Goal: Task Accomplishment & Management: Complete application form

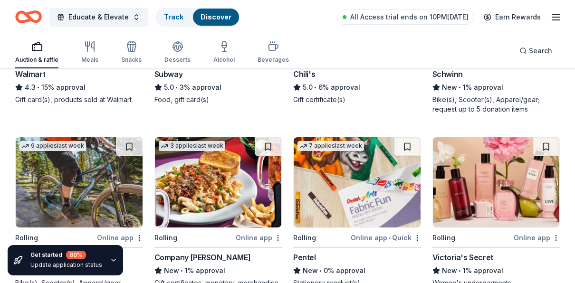
scroll to position [2987, 0]
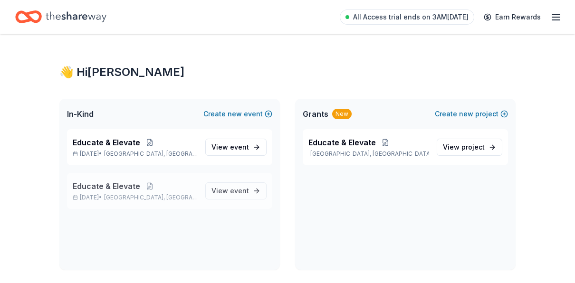
click at [129, 184] on span "Educate & Elevate" at bounding box center [106, 186] width 67 height 11
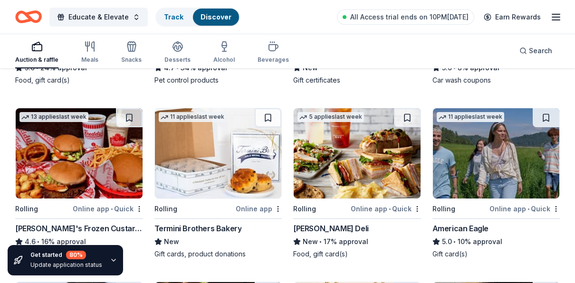
scroll to position [475, 0]
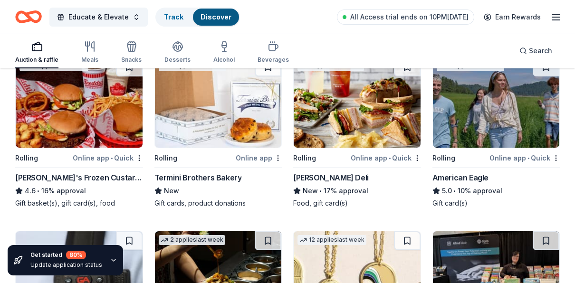
click at [34, 57] on div "Auction & raffle" at bounding box center [36, 60] width 43 height 8
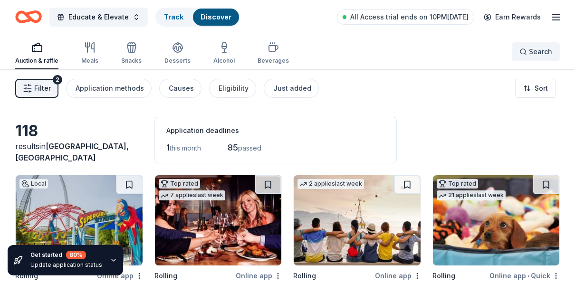
click at [539, 58] on button "Search" at bounding box center [536, 51] width 48 height 19
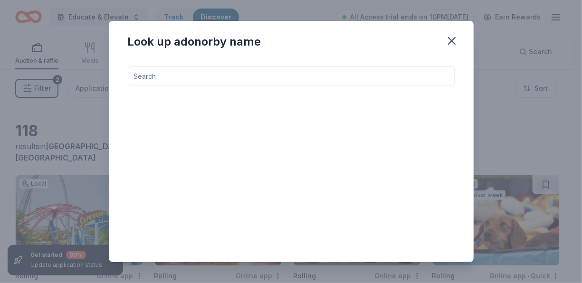
click at [176, 80] on input at bounding box center [291, 76] width 327 height 19
type input "[PERSON_NAME]"
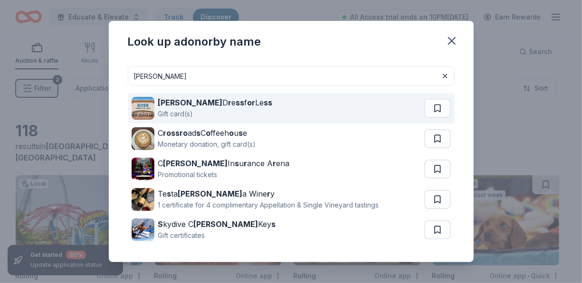
click at [182, 107] on div "[PERSON_NAME] D r e ss f or Le ss" at bounding box center [215, 102] width 115 height 11
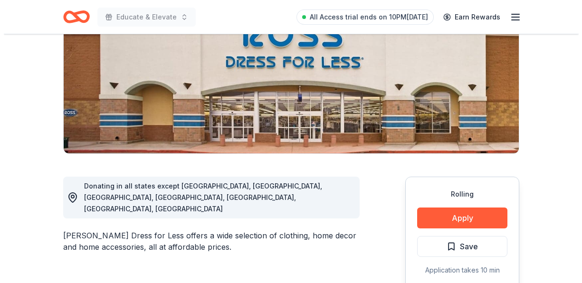
scroll to position [143, 0]
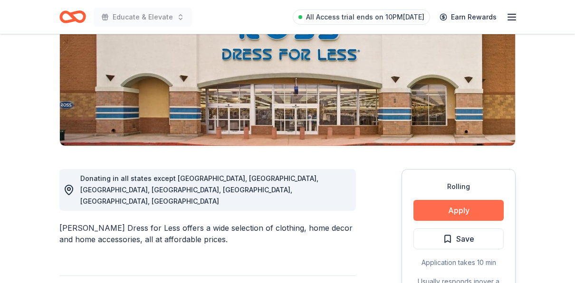
click at [455, 206] on button "Apply" at bounding box center [458, 210] width 90 height 21
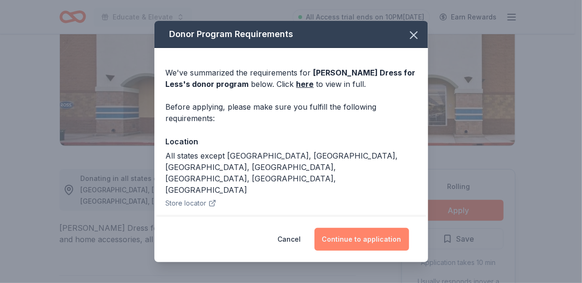
click at [343, 238] on button "Continue to application" at bounding box center [362, 239] width 95 height 23
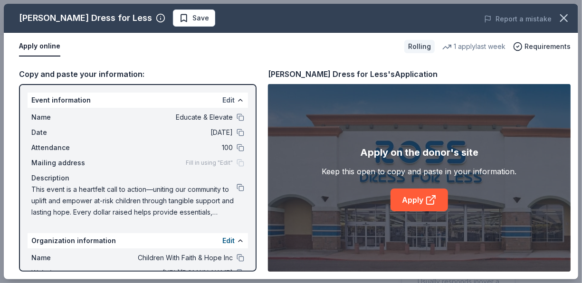
click at [223, 104] on button "Edit" at bounding box center [228, 100] width 12 height 11
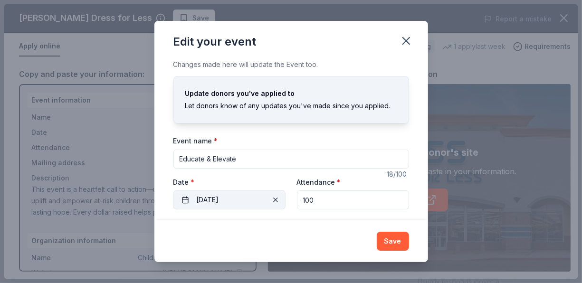
click at [240, 192] on button "08/16/2025" at bounding box center [229, 200] width 112 height 19
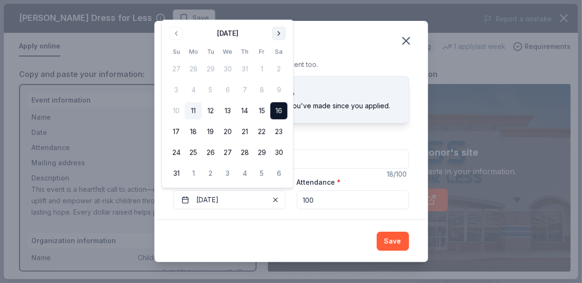
click at [278, 34] on button "Go to next month" at bounding box center [278, 33] width 13 height 13
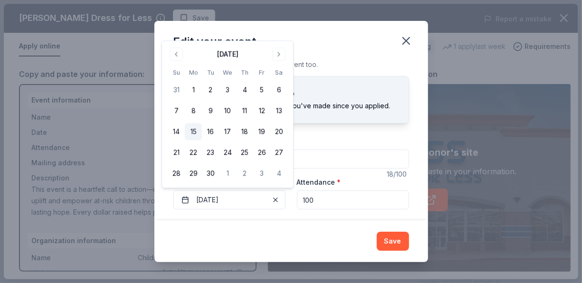
click at [197, 134] on button "15" at bounding box center [193, 132] width 17 height 17
click at [392, 237] on button "Save" at bounding box center [393, 241] width 32 height 19
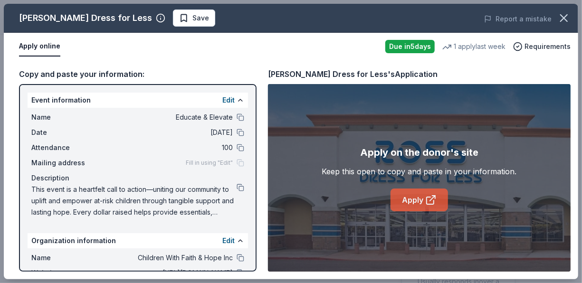
click at [417, 205] on link "Apply" at bounding box center [420, 200] width 58 height 23
click at [411, 202] on link "Apply" at bounding box center [420, 200] width 58 height 23
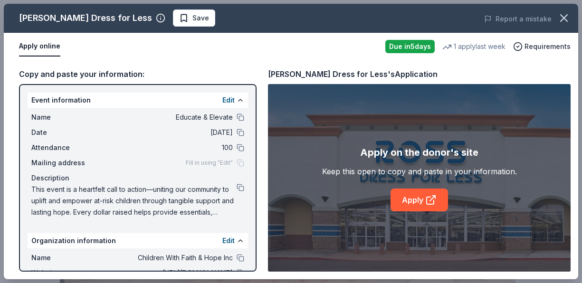
scroll to position [143, 0]
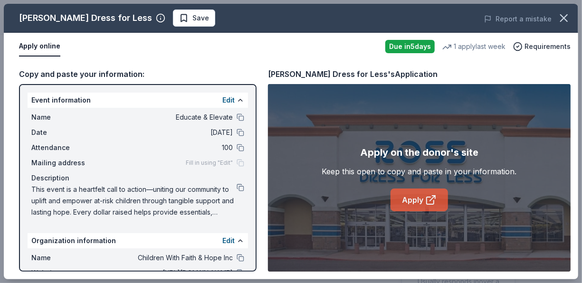
click at [417, 199] on link "Apply" at bounding box center [420, 200] width 58 height 23
click at [412, 201] on link "Apply" at bounding box center [420, 200] width 58 height 23
click at [415, 197] on link "Apply" at bounding box center [420, 200] width 58 height 23
click at [405, 196] on link "Apply" at bounding box center [420, 200] width 58 height 23
